Goal: Task Accomplishment & Management: Manage account settings

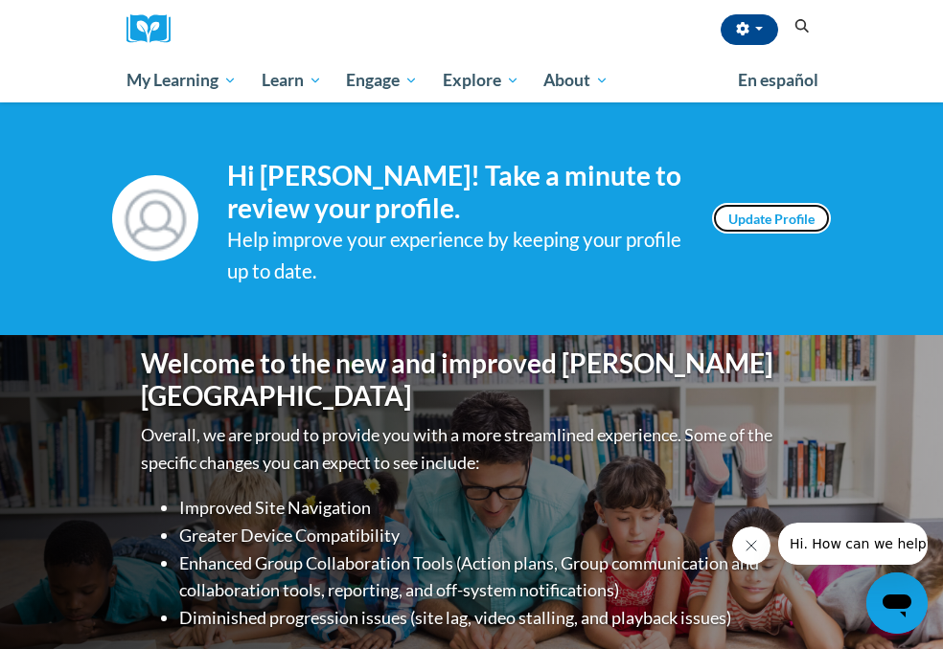
click at [830, 203] on link "Update Profile" at bounding box center [771, 218] width 119 height 31
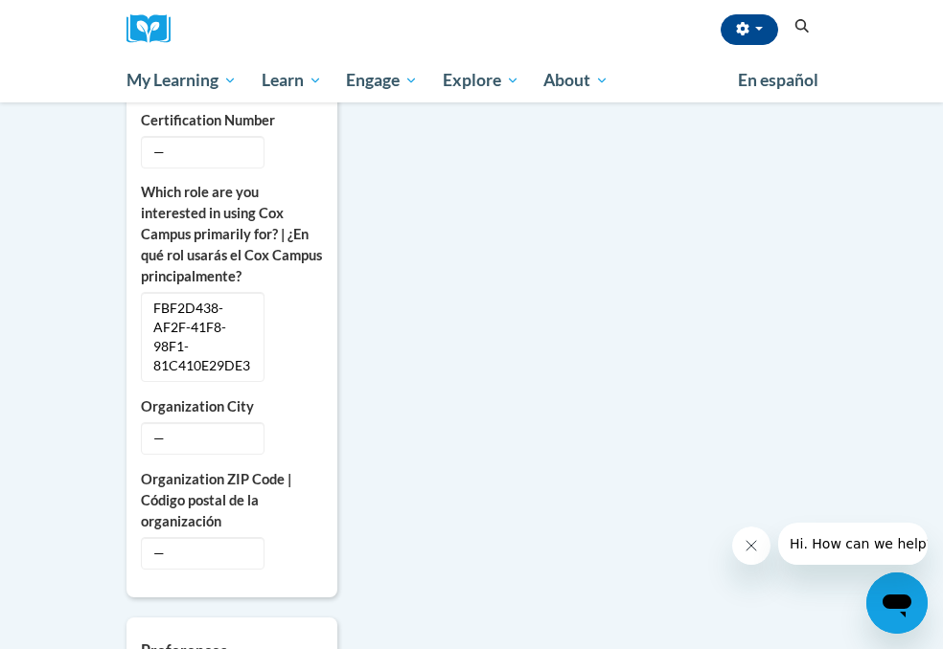
scroll to position [1031, 0]
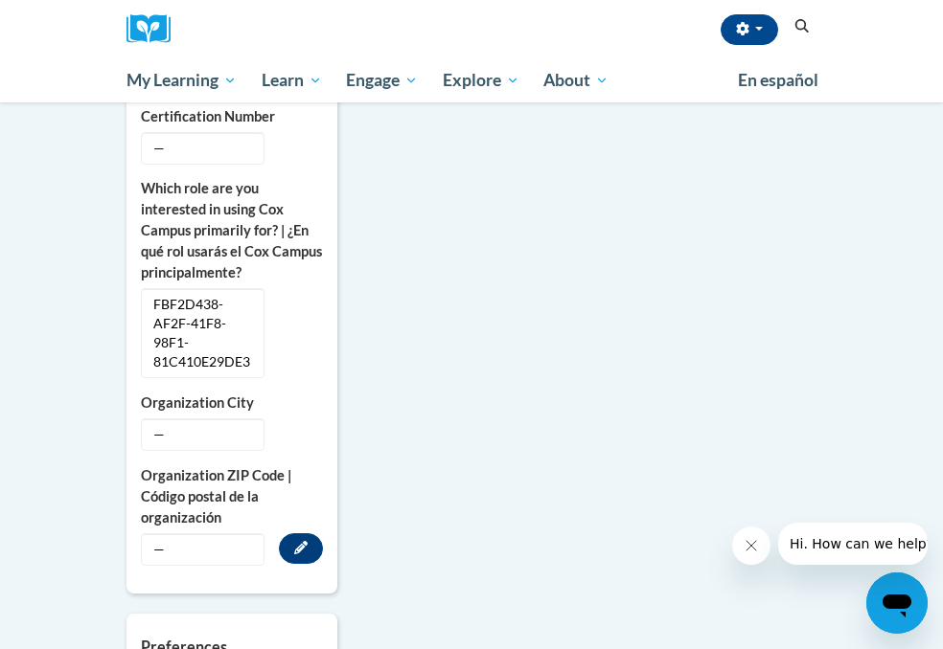
click at [171, 534] on span "—" at bounding box center [203, 550] width 124 height 33
click at [279, 534] on button "Edit" at bounding box center [301, 549] width 44 height 31
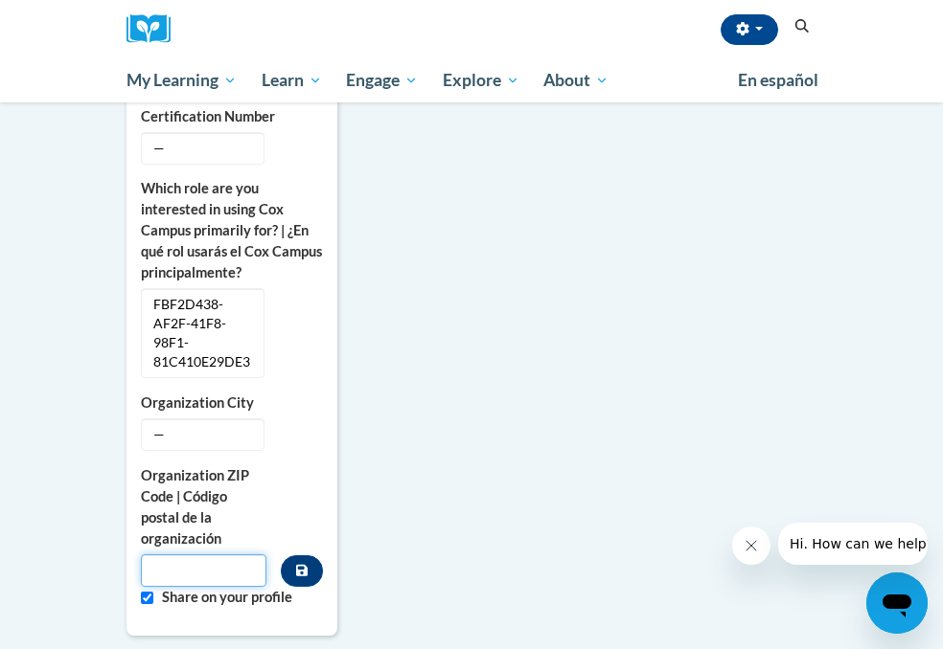
click at [172, 555] on input "Metadata input" at bounding box center [203, 571] width 125 height 33
click at [141, 592] on input "Custom profile fields" at bounding box center [147, 598] width 12 height 12
checkbox input "false"
click at [141, 555] on input "Metadata input" at bounding box center [203, 571] width 125 height 33
type input "30310"
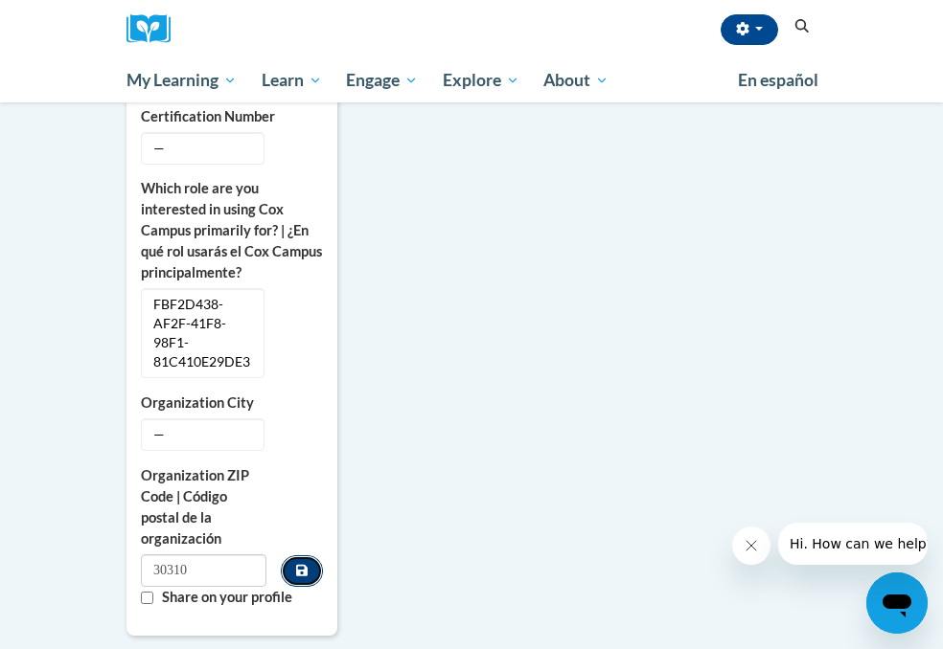
click at [296, 565] on icon "Custom profile fields" at bounding box center [301, 570] width 11 height 11
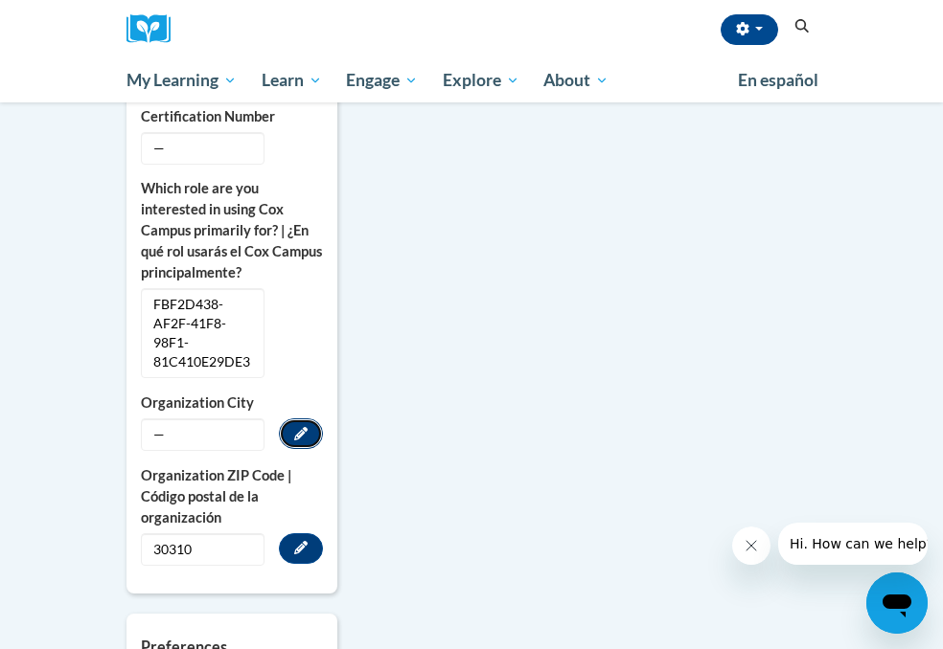
click at [294, 427] on icon "Custom profile fields" at bounding box center [300, 433] width 13 height 13
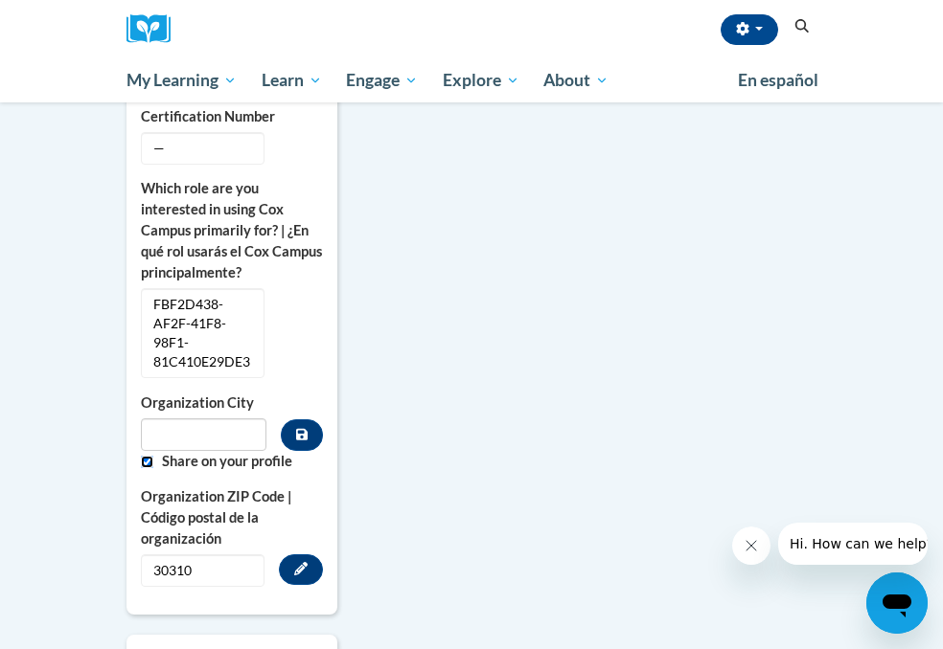
click at [141, 456] on input "Custom profile fields" at bounding box center [147, 462] width 12 height 12
checkbox input "false"
click at [141, 419] on input "Metadata input" at bounding box center [203, 435] width 125 height 33
type input "Atlanta"
click at [296, 429] on icon "Custom profile fields" at bounding box center [301, 434] width 11 height 11
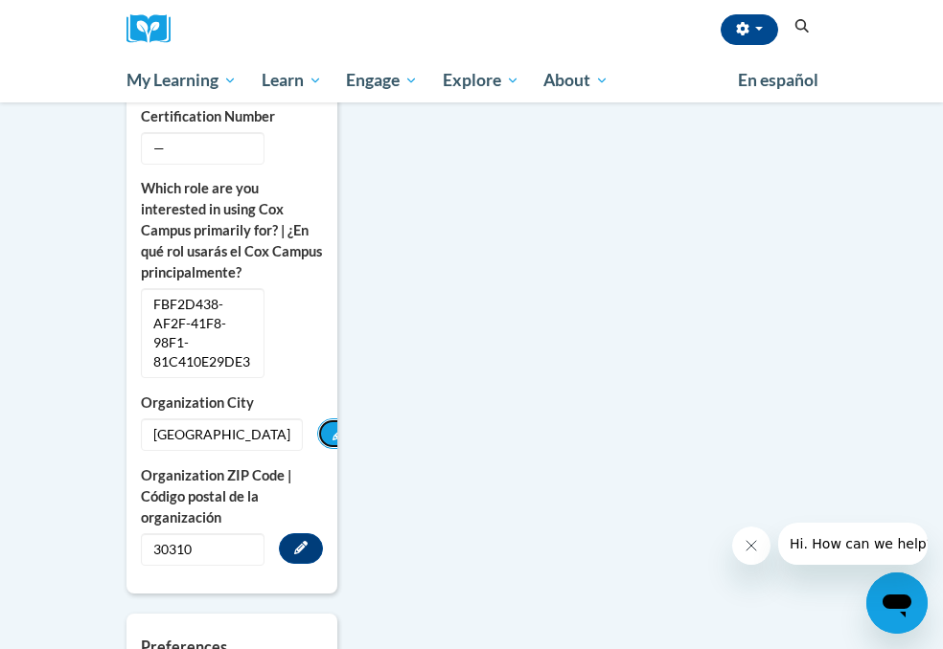
drag, startPoint x: 264, startPoint y: 262, endPoint x: 950, endPoint y: 320, distance: 688.3
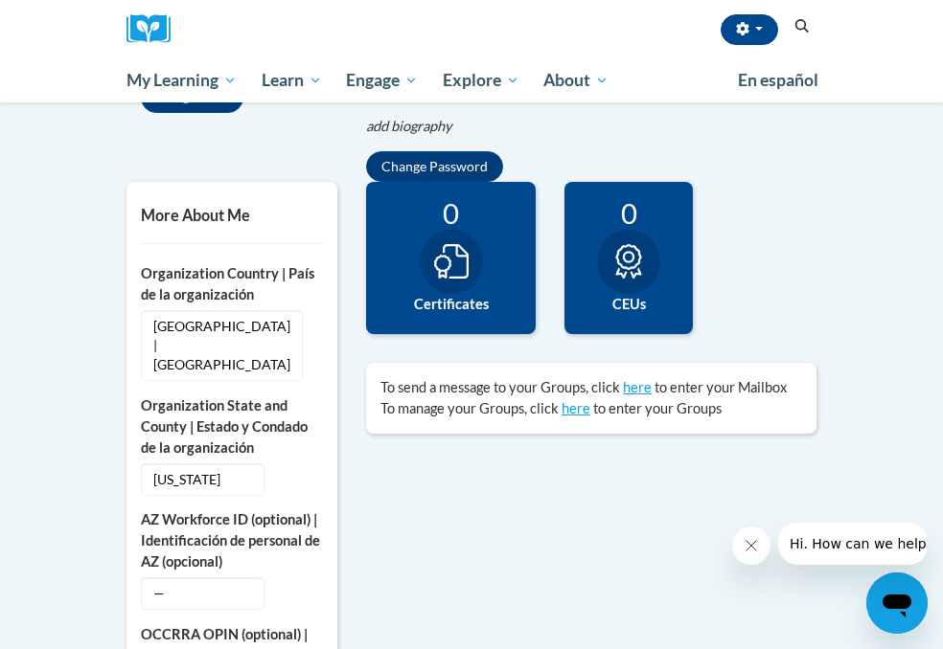
scroll to position [421, 0]
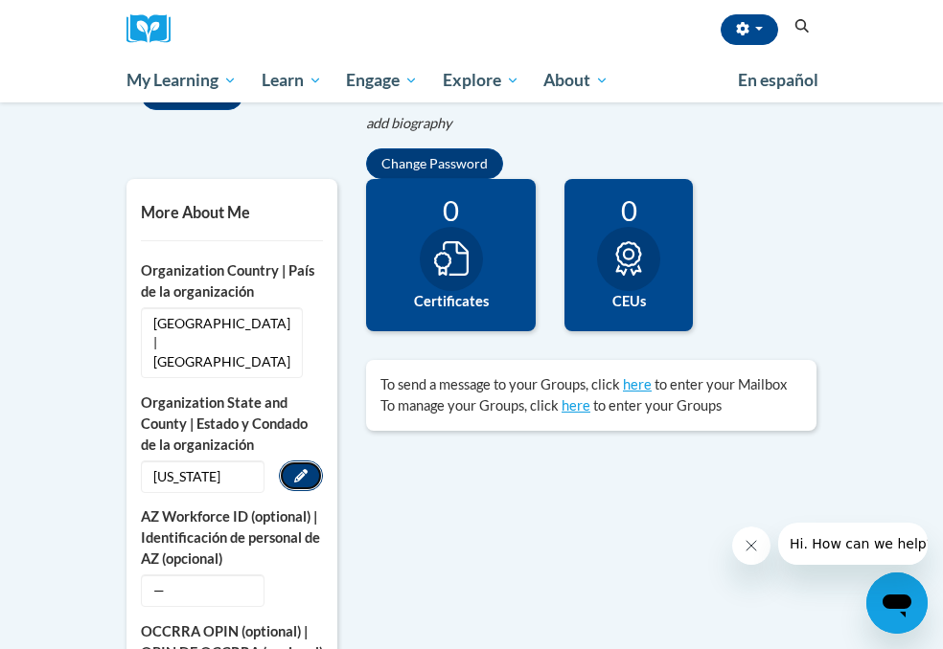
click at [294, 469] on icon "Custom profile fields" at bounding box center [300, 475] width 13 height 13
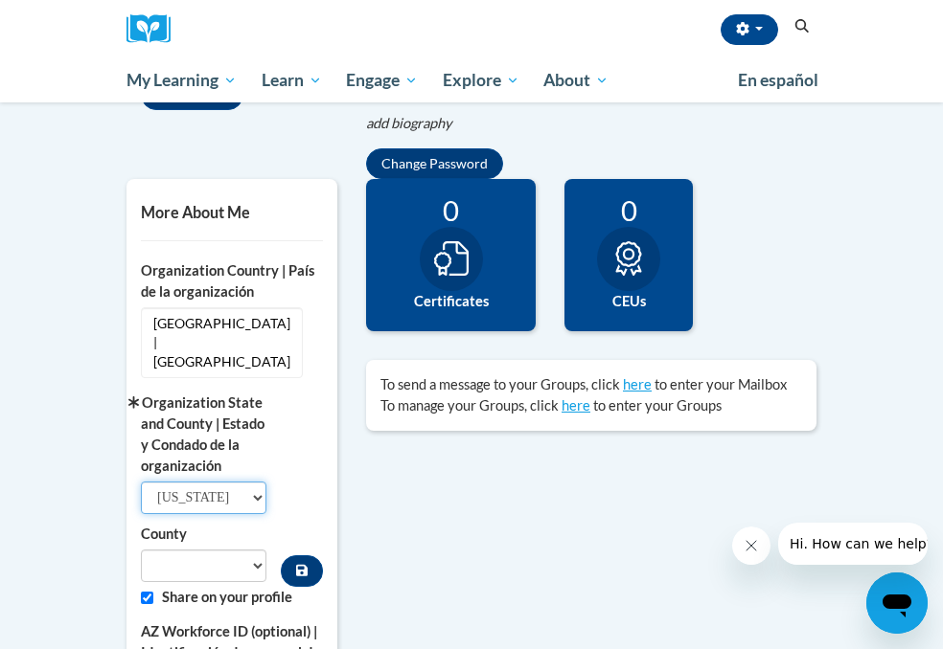
click at [223, 482] on select "Select State Alabama Alaska Arizona Arkansas California Colorado Connecticut De…" at bounding box center [203, 498] width 125 height 33
select select "Georgia"
click at [141, 482] on select "Select State Alabama Alaska Arizona Arkansas California Colorado Connecticut De…" at bounding box center [203, 498] width 125 height 33
click at [219, 550] on select "Appling Atkinson Bacon Baker Baldwin Banks Barrow Bartow Ben Hill Berrien Bibb …" at bounding box center [203, 566] width 125 height 33
select select "DeKalb"
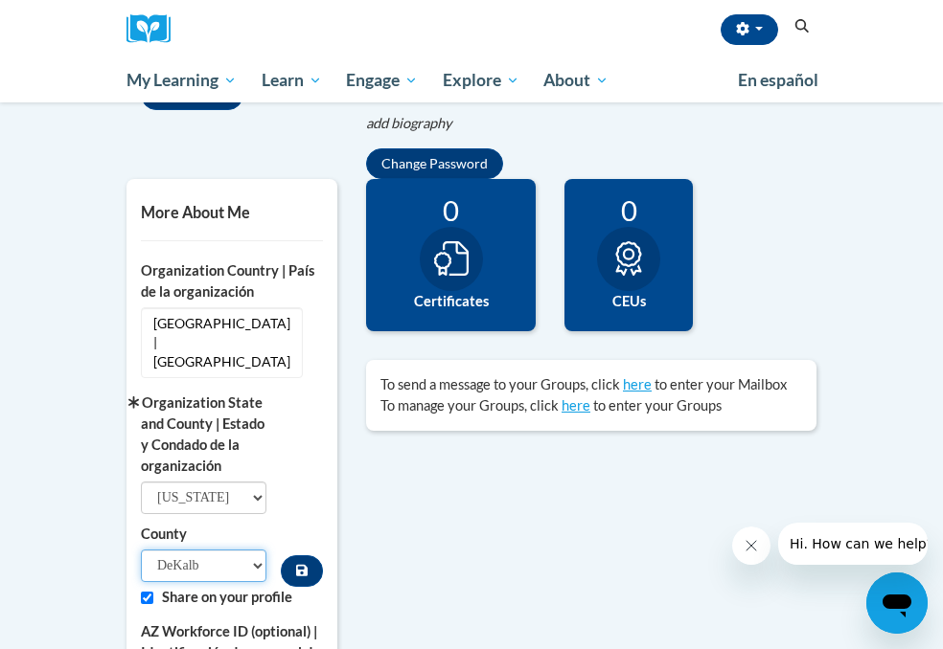
click at [141, 550] on select "Appling Atkinson Bacon Baker Baldwin Banks Barrow Bartow Ben Hill Berrien Bibb …" at bounding box center [203, 566] width 125 height 33
click at [281, 556] on button "Custom profile fields" at bounding box center [302, 572] width 42 height 32
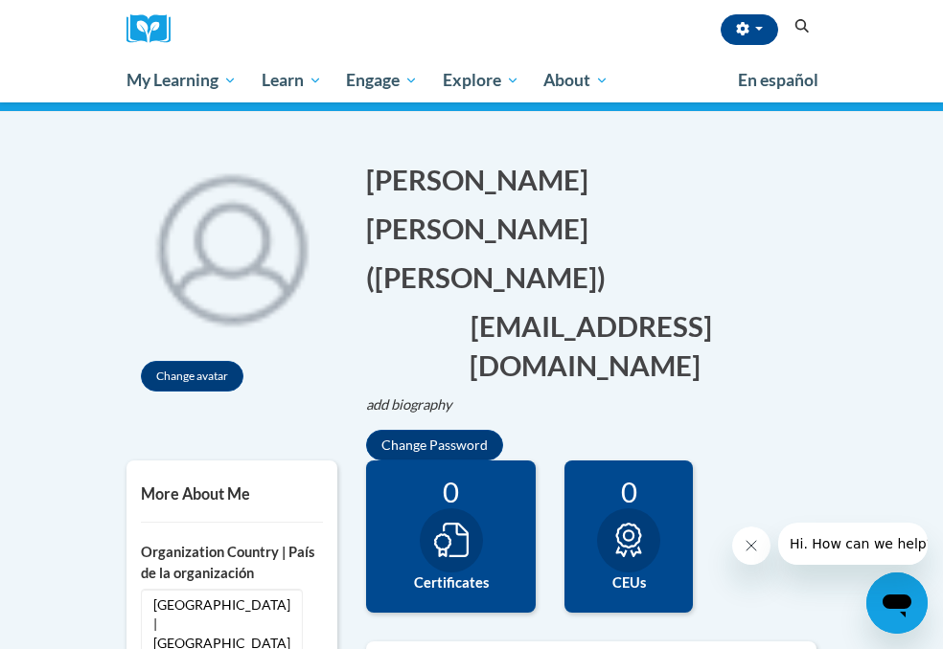
scroll to position [108, 0]
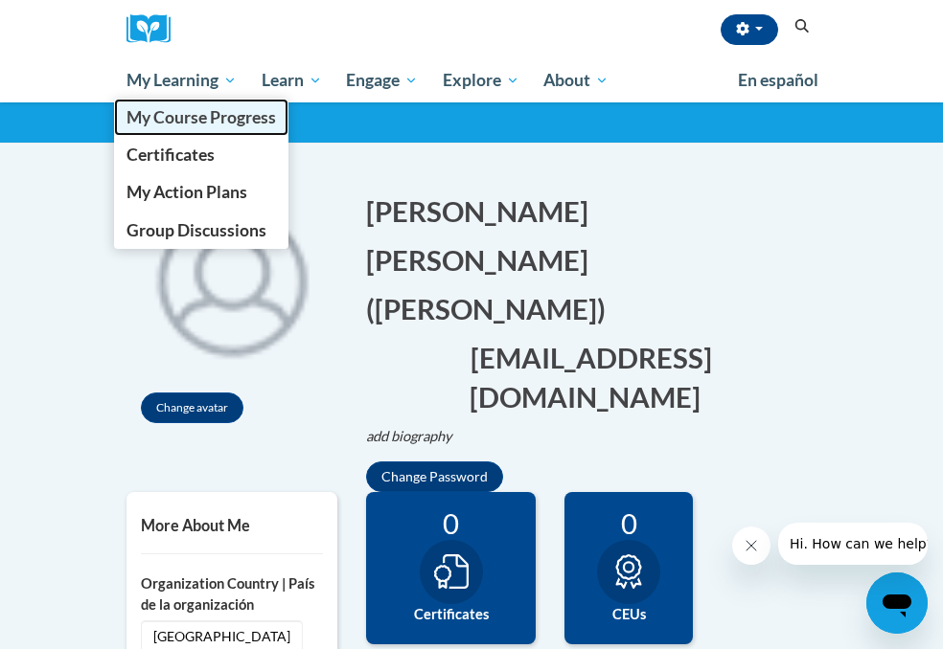
click at [126, 117] on span "My Course Progress" at bounding box center [200, 117] width 149 height 20
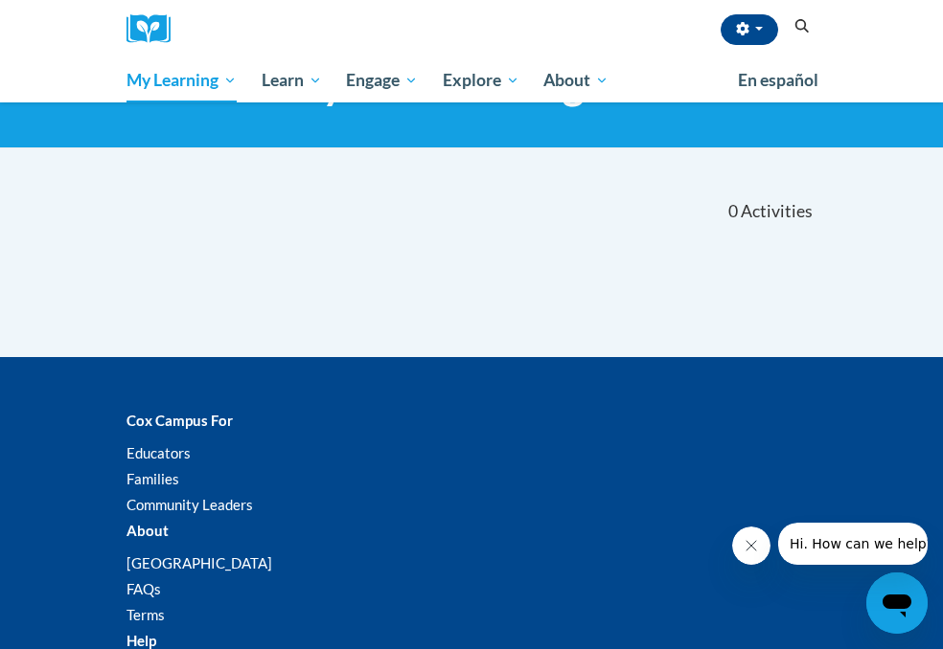
scroll to position [107, 0]
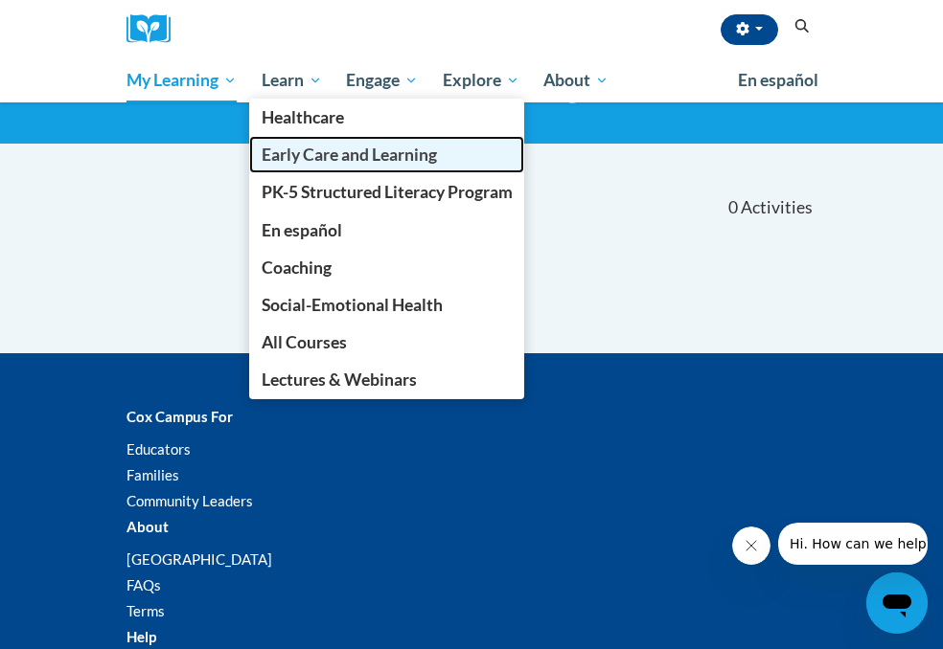
click at [249, 173] on link "Early Care and Learning" at bounding box center [387, 154] width 276 height 37
